Goal: Task Accomplishment & Management: Complete application form

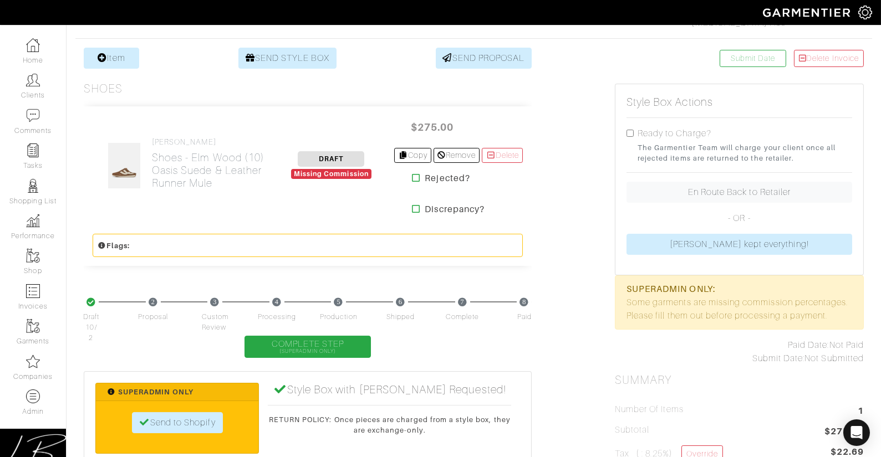
scroll to position [212, 0]
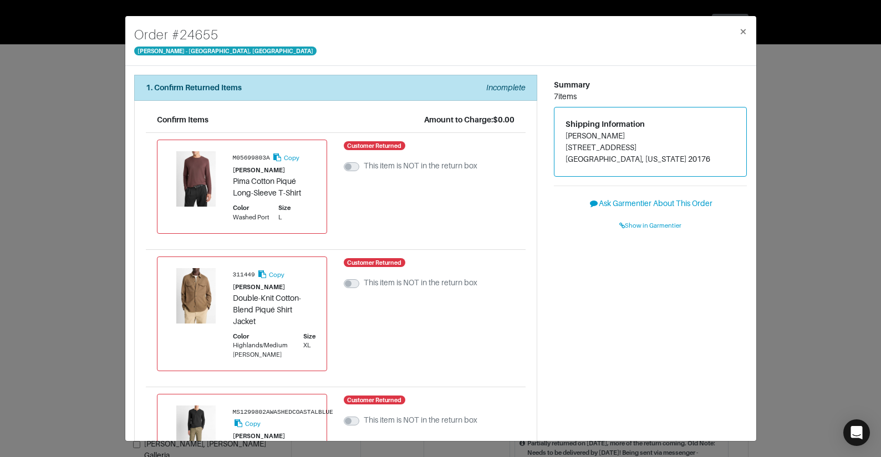
scroll to position [397, 0]
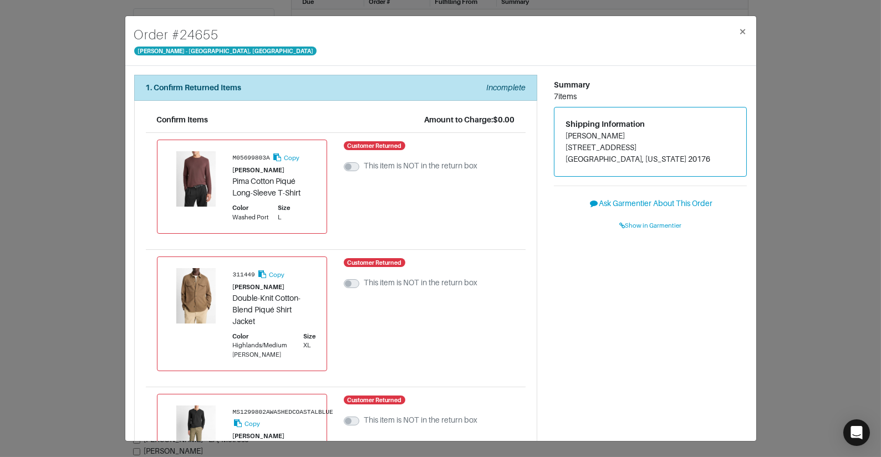
click at [100, 78] on div "Order # 24655 [PERSON_NAME] - [GEOGRAPHIC_DATA], [GEOGRAPHIC_DATA] × 1. Confirm…" at bounding box center [440, 228] width 881 height 457
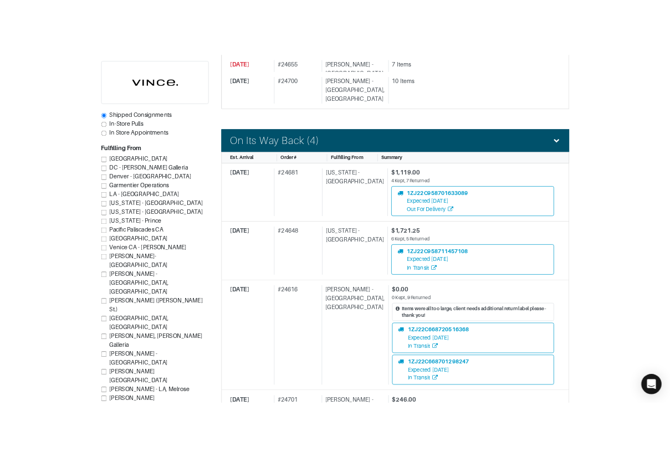
scroll to position [765, 0]
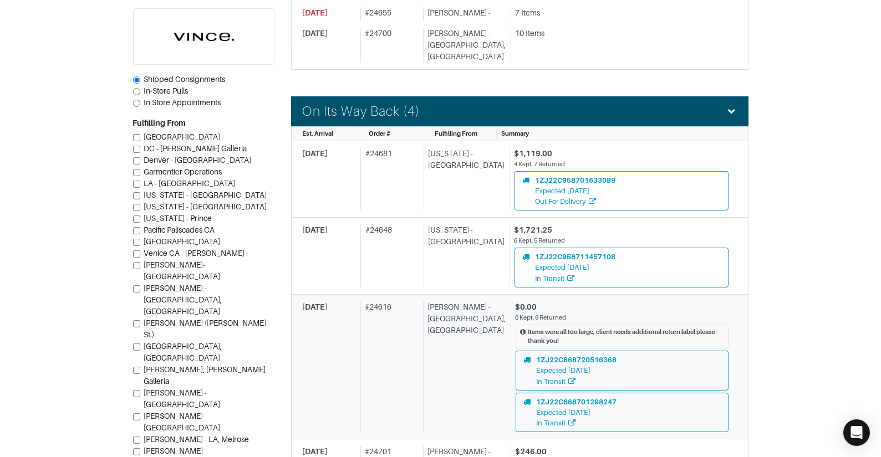
click at [408, 308] on div "# 24616" at bounding box center [389, 367] width 58 height 131
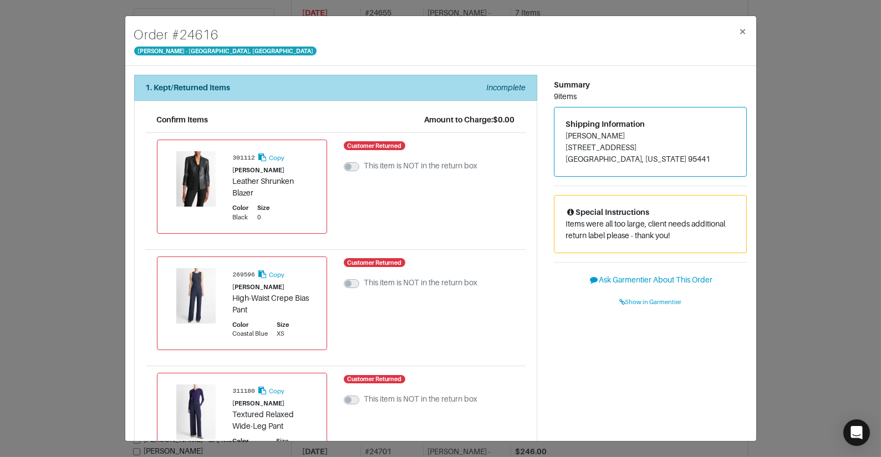
click at [334, 89] on div "1. Kept/Returned Items Incomplete" at bounding box center [336, 88] width 380 height 12
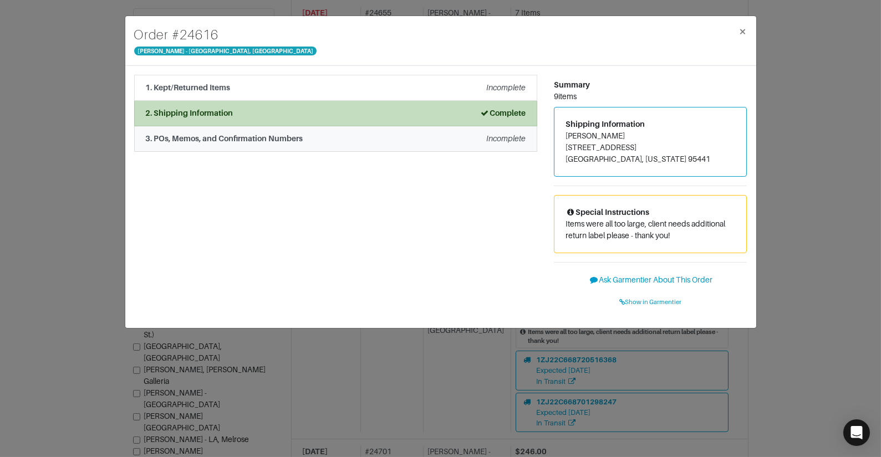
click at [316, 135] on div "3. POs, Memos, and Confirmation Numbers Incomplete" at bounding box center [336, 139] width 380 height 12
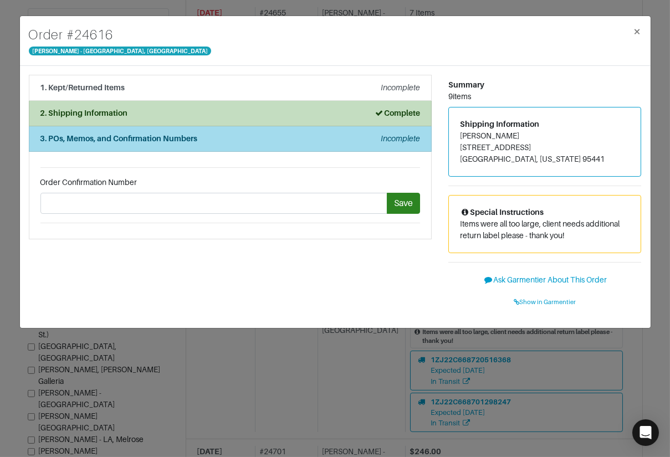
click at [149, 145] on li "3. POs, Memos, and Confirmation Numbers Incomplete" at bounding box center [230, 139] width 403 height 26
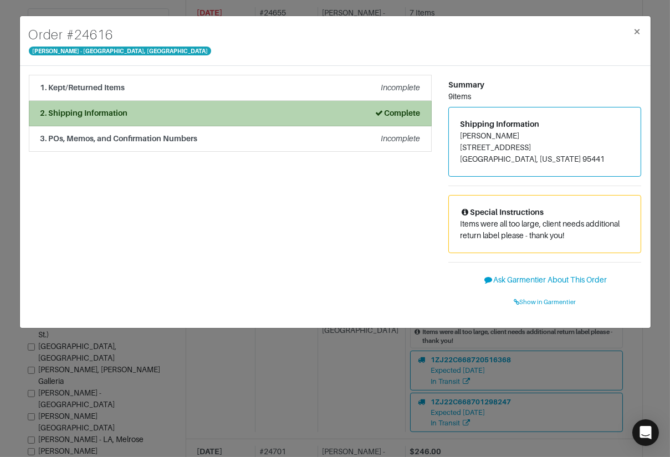
click at [130, 109] on div "2. Shipping Information Complete" at bounding box center [230, 114] width 380 height 12
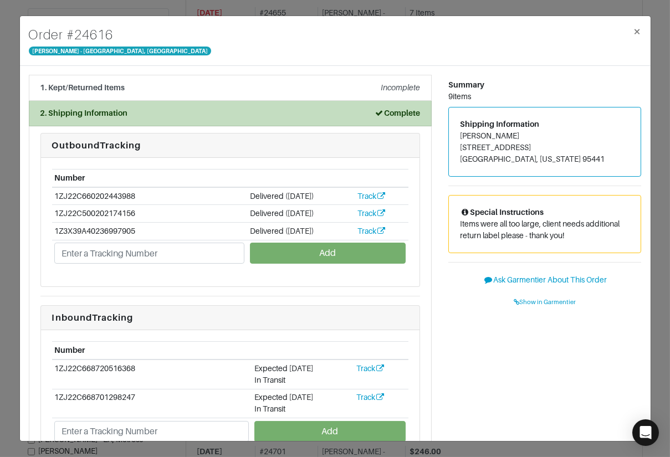
scroll to position [83, 0]
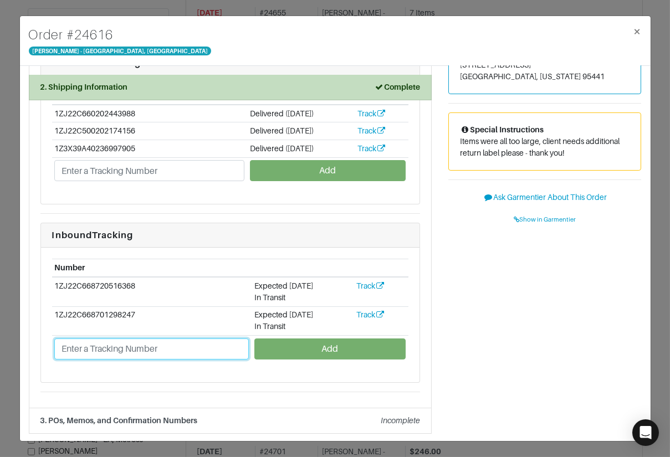
click at [128, 351] on input "text" at bounding box center [151, 349] width 195 height 21
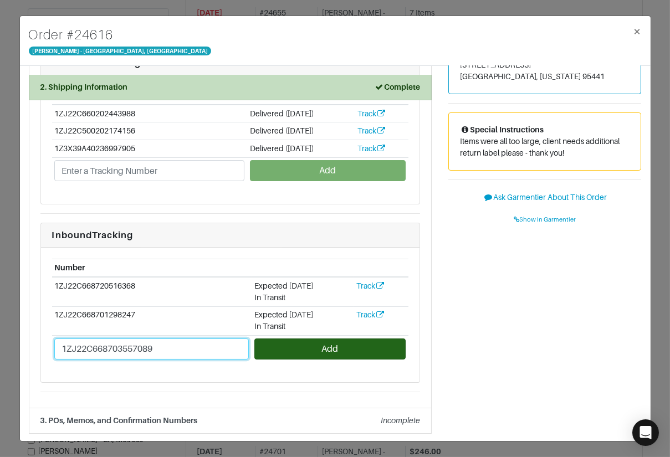
type input "1ZJ22C668703557089"
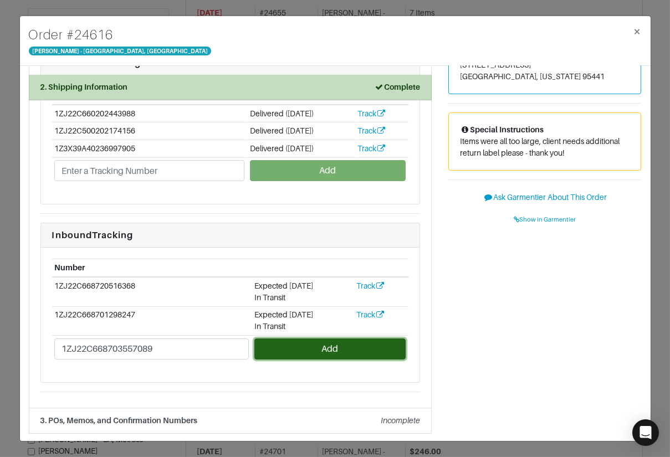
click at [280, 345] on button "Add" at bounding box center [330, 349] width 151 height 21
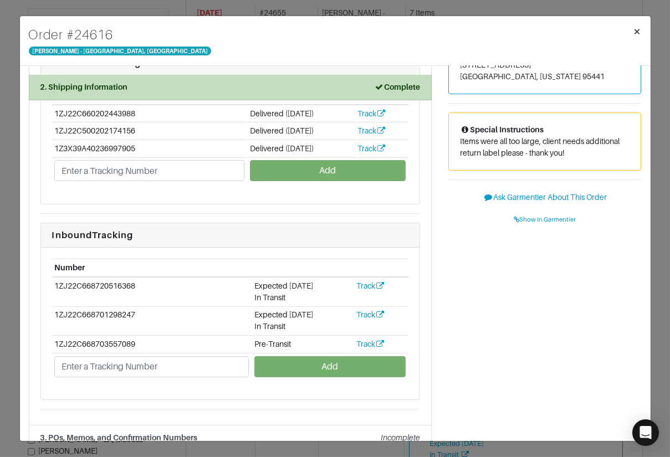
click at [641, 26] on span "×" at bounding box center [638, 31] width 8 height 15
